Goal: Navigation & Orientation: Find specific page/section

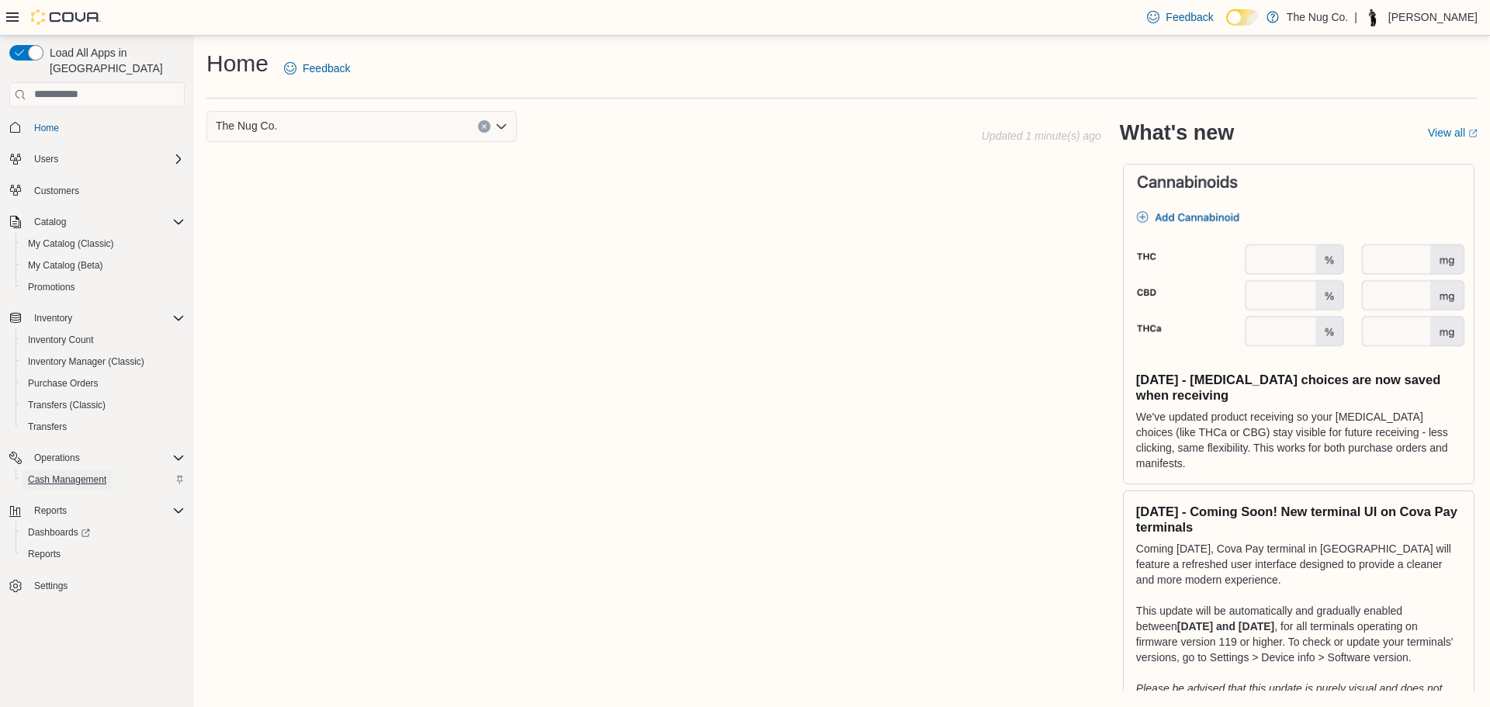
click at [70, 474] on span "Cash Management" at bounding box center [67, 480] width 78 height 12
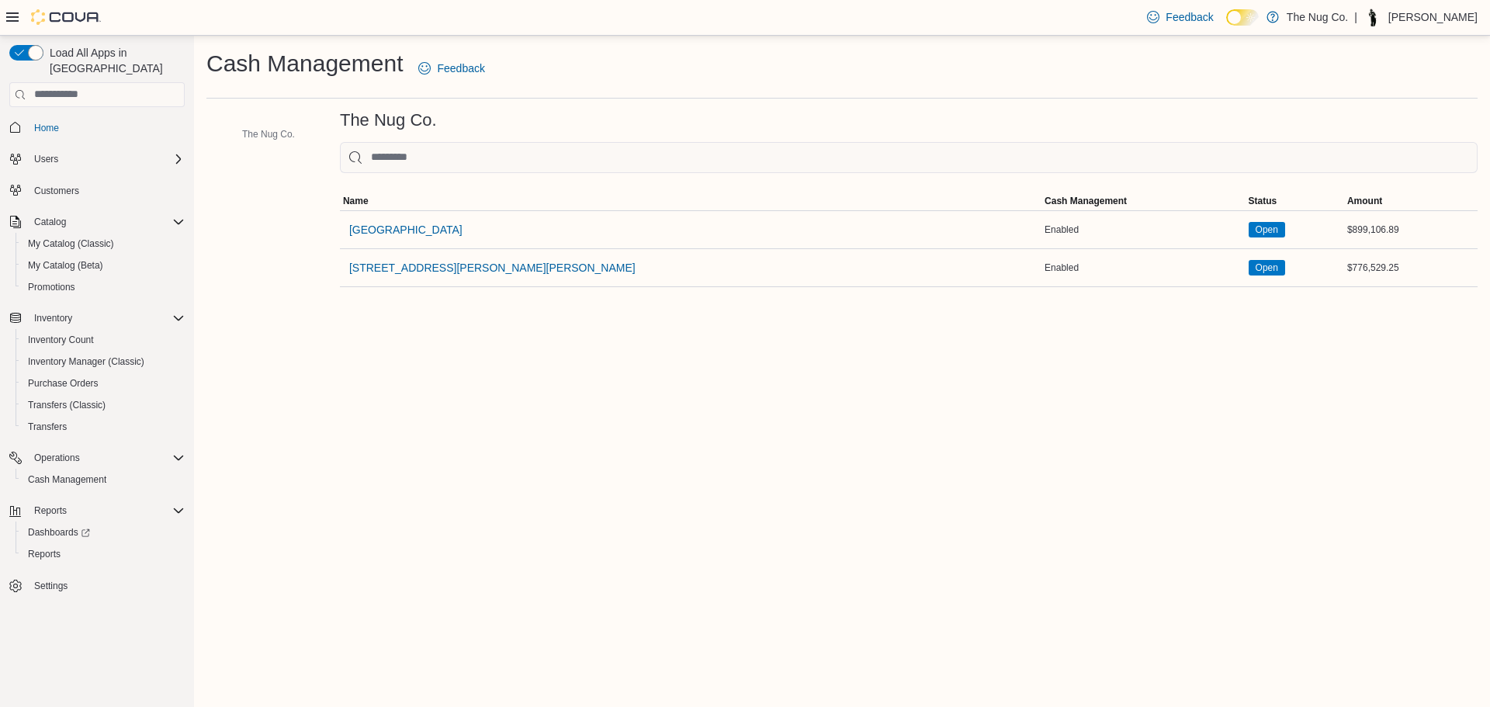
click at [417, 231] on span "[GEOGRAPHIC_DATA]" at bounding box center [405, 230] width 113 height 16
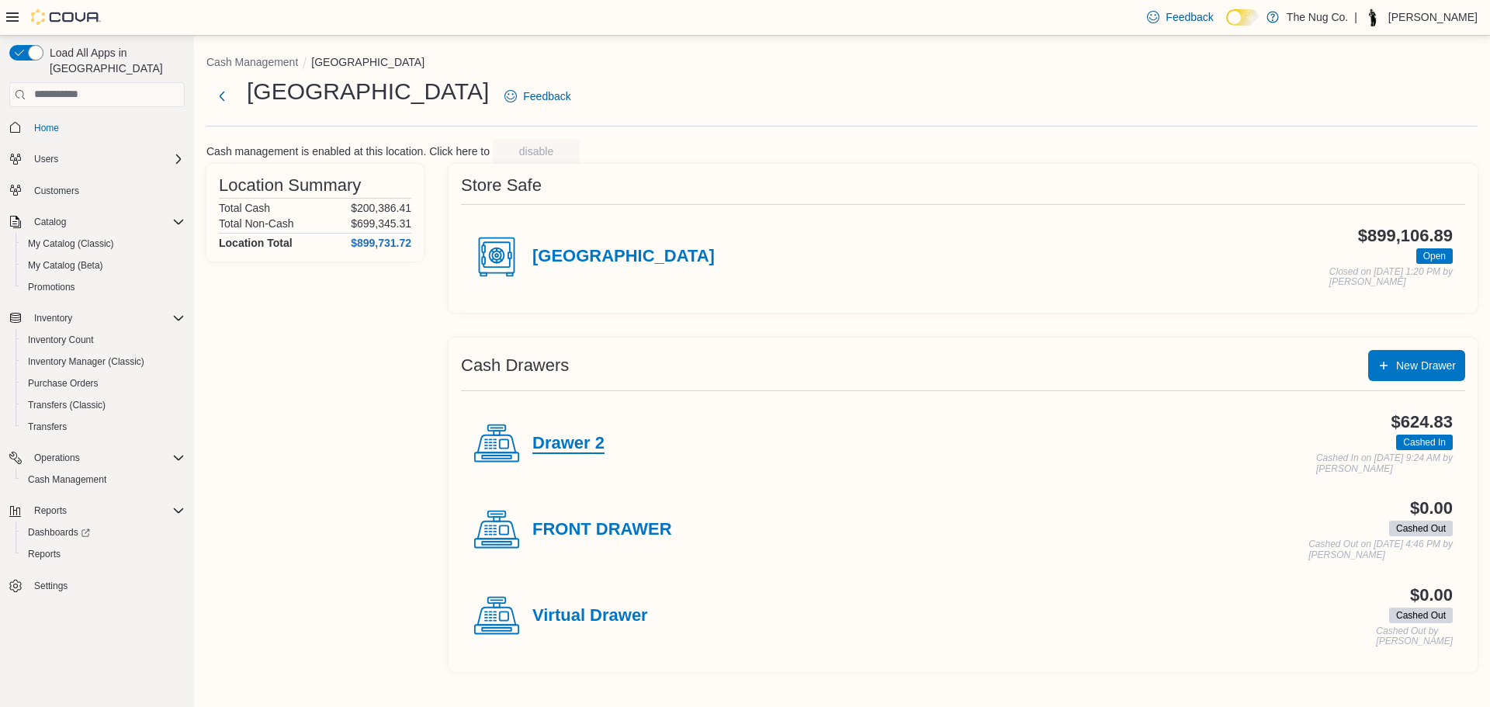
click at [573, 447] on h4 "Drawer 2" at bounding box center [568, 444] width 72 height 20
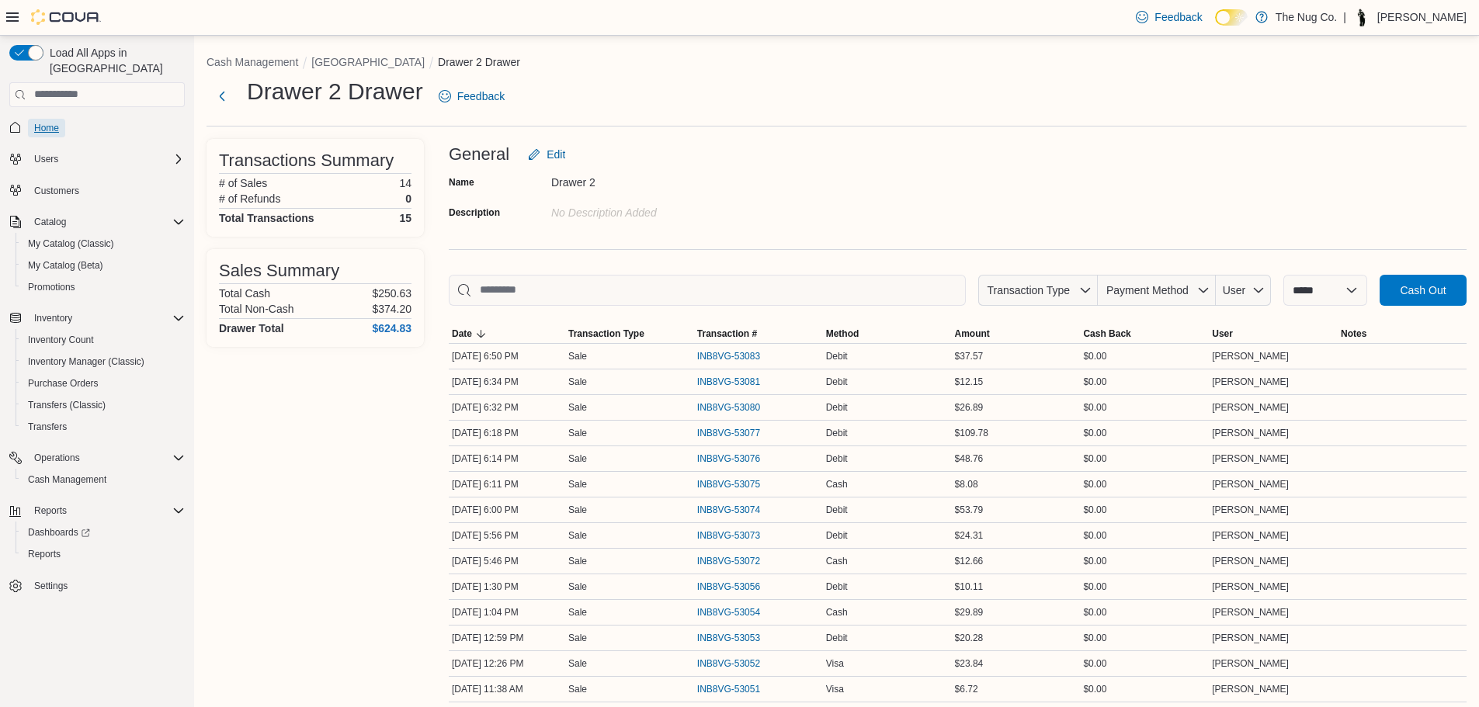
click at [49, 122] on span "Home" at bounding box center [46, 128] width 25 height 12
